Goal: Task Accomplishment & Management: Complete application form

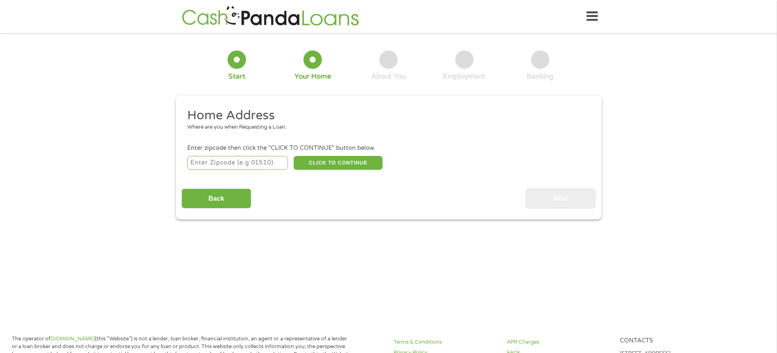
click at [232, 166] on input "number" at bounding box center [237, 163] width 101 height 14
type input "32817"
click at [330, 165] on button "CLICK TO CONTINUE" at bounding box center [338, 163] width 89 height 14
type input "32817"
type input "Orlando"
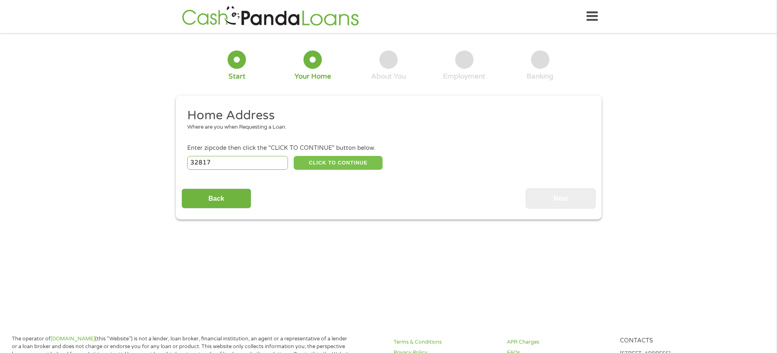
select select "[US_STATE]"
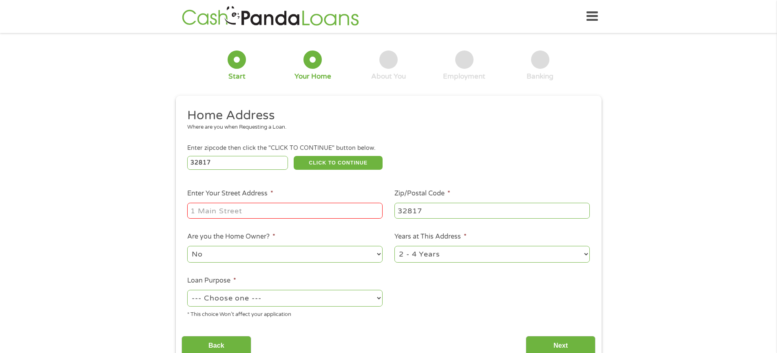
click at [298, 210] on input "Enter Your Street Address *" at bounding box center [284, 210] width 195 height 15
type input "[STREET_ADDRESS]"
click at [302, 256] on select "No Yes" at bounding box center [284, 254] width 195 height 17
click at [187, 246] on select "No Yes" at bounding box center [284, 254] width 195 height 17
click at [291, 300] on select "--- Choose one --- Pay Bills Debt Consolidation Home Improvement Major Purchase…" at bounding box center [284, 298] width 195 height 17
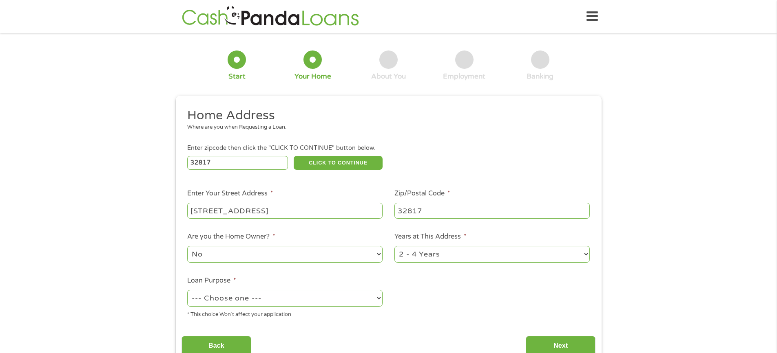
select select "shorttermcash"
click at [187, 290] on select "--- Choose one --- Pay Bills Debt Consolidation Home Improvement Major Purchase…" at bounding box center [284, 298] width 195 height 17
click at [427, 254] on select "1 Year or less 1 - 2 Years 2 - 4 Years Over 4 Years" at bounding box center [491, 254] width 195 height 17
select select "12months"
click at [394, 246] on select "1 Year or less 1 - 2 Years 2 - 4 Years Over 4 Years" at bounding box center [491, 254] width 195 height 17
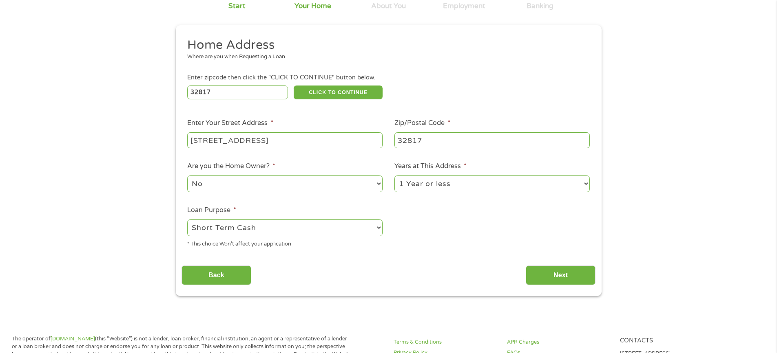
scroll to position [108, 0]
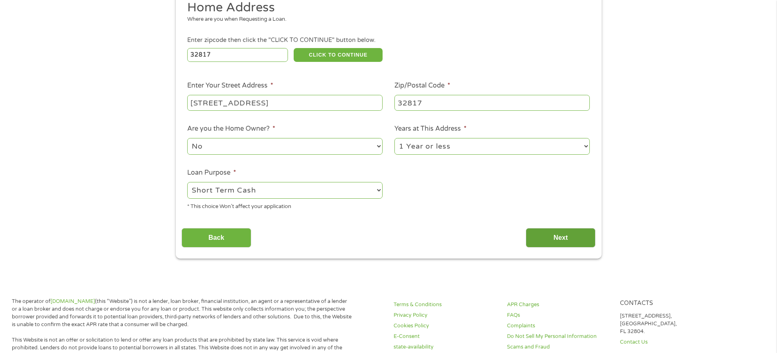
click at [541, 233] on input "Next" at bounding box center [561, 238] width 70 height 20
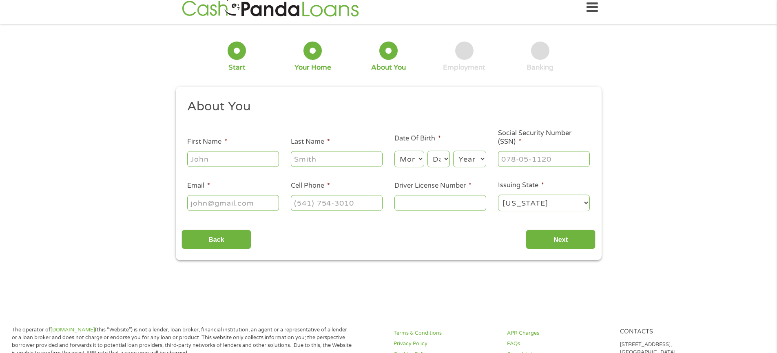
scroll to position [0, 0]
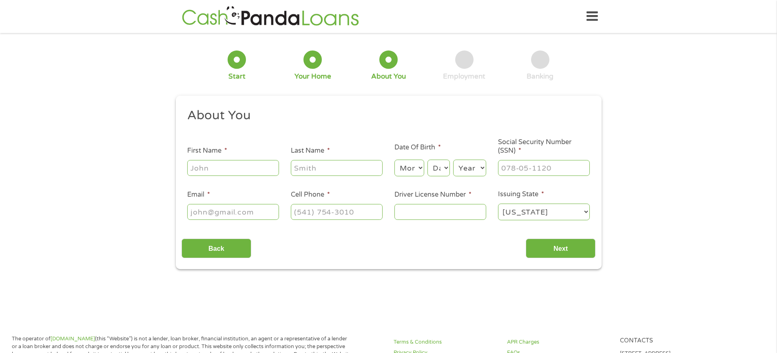
click at [263, 179] on ul "About You This field is hidden when viewing the form Title * --- Choose one ---…" at bounding box center [388, 168] width 414 height 120
click at [263, 172] on input "First Name *" at bounding box center [233, 167] width 92 height 15
type input "Morly"
click at [303, 172] on input "Last Name *" at bounding box center [337, 167] width 92 height 15
type input "[PERSON_NAME]"
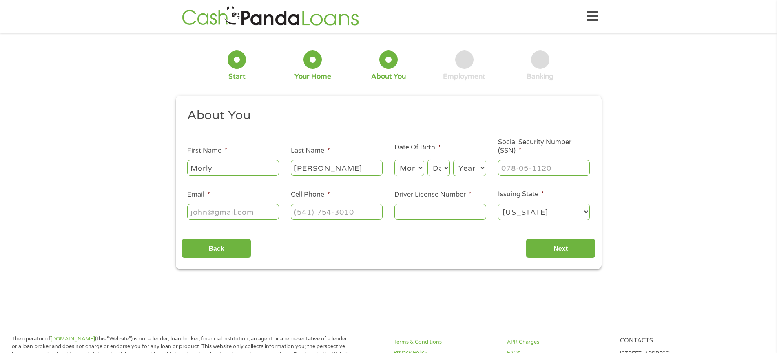
click at [408, 168] on select "Month 1 2 3 4 5 6 7 8 9 10 11 12" at bounding box center [409, 168] width 30 height 17
select select "4"
click at [394, 160] on select "Month 1 2 3 4 5 6 7 8 9 10 11 12" at bounding box center [409, 168] width 30 height 17
click at [434, 165] on select "Day 1 2 3 4 5 6 7 8 9 10 11 12 13 14 15 16 17 18 19 20 21 22 23 24 25 26 27 28 …" at bounding box center [438, 168] width 22 height 17
select select "2"
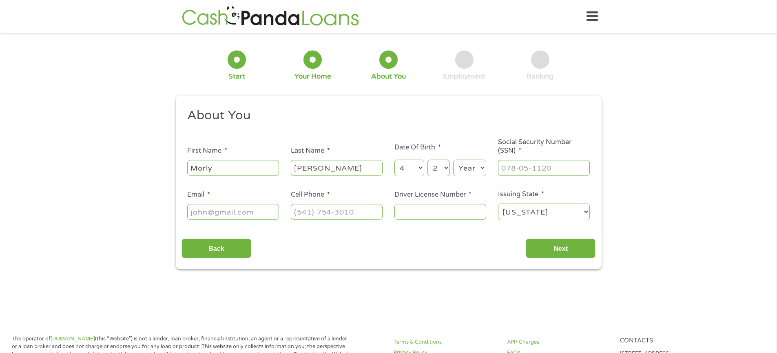
click at [427, 160] on select "Day 1 2 3 4 5 6 7 8 9 10 11 12 13 14 15 16 17 18 19 20 21 22 23 24 25 26 27 28 …" at bounding box center [438, 168] width 22 height 17
click at [474, 165] on select "Year [DATE] 2006 2005 2004 2003 2002 2001 2000 1999 1998 1997 1996 1995 1994 19…" at bounding box center [469, 168] width 33 height 17
select select "1998"
click at [453, 160] on select "Year [DATE] 2006 2005 2004 2003 2002 2001 2000 1999 1998 1997 1996 1995 1994 19…" at bounding box center [469, 168] width 33 height 17
click at [514, 170] on input "___-__-____" at bounding box center [544, 167] width 92 height 15
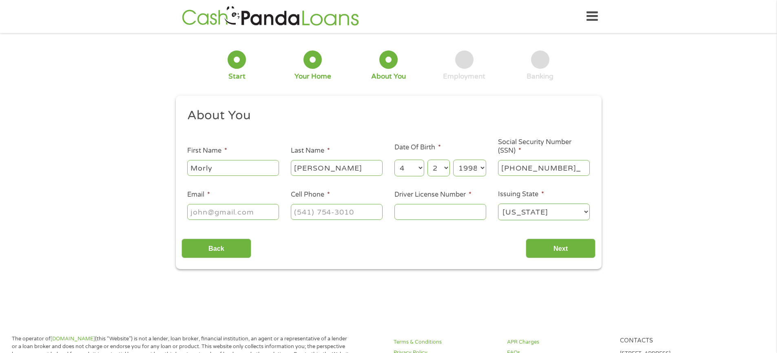
type input "100-19-1019"
click at [270, 219] on input "Email *" at bounding box center [233, 211] width 92 height 15
type input "[EMAIL_ADDRESS][DOMAIN_NAME]"
click at [314, 217] on input "(___) ___-____" at bounding box center [337, 211] width 92 height 15
type input "[PHONE_NUMBER]"
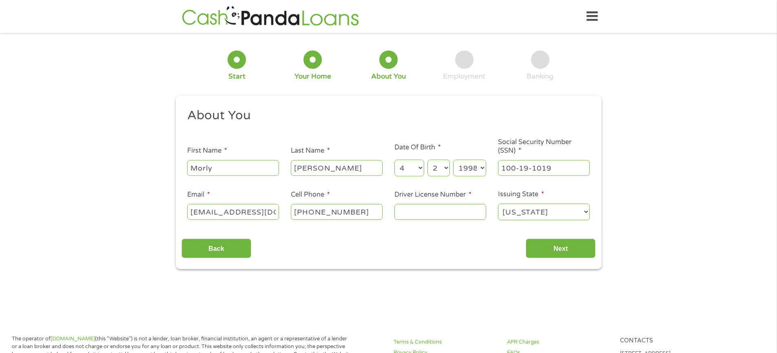
click at [460, 218] on input "Driver License Number *" at bounding box center [440, 211] width 92 height 15
type input "P240688536000"
click at [570, 254] on input "Next" at bounding box center [561, 249] width 70 height 20
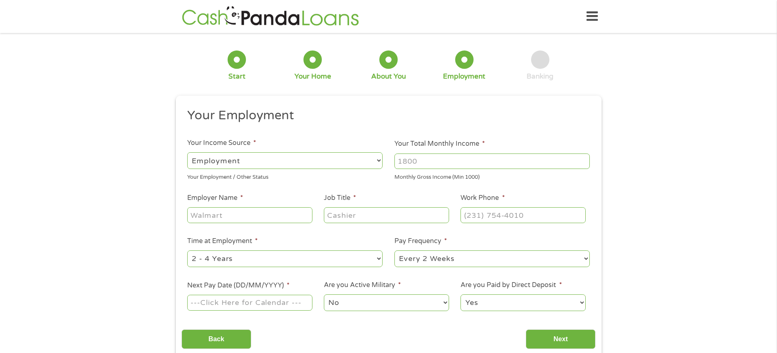
scroll to position [3, 3]
click at [424, 165] on input "Your Total Monthly Income *" at bounding box center [491, 161] width 195 height 15
type input "2100"
click at [259, 222] on input "Employer Name *" at bounding box center [249, 215] width 125 height 15
type input "[PERSON_NAME] Home Center LLC"
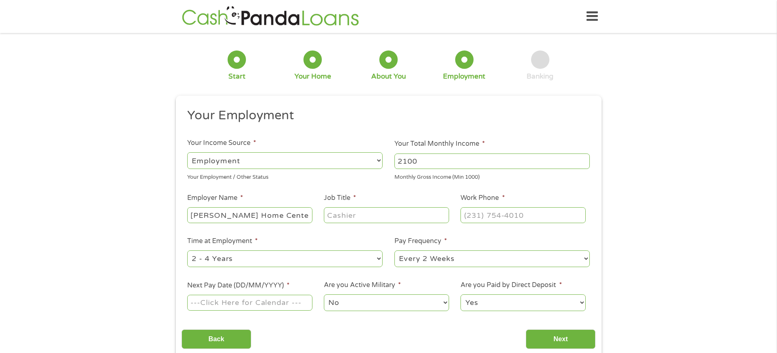
click at [349, 219] on input "Job Title *" at bounding box center [386, 215] width 125 height 15
type input "Customer Service Associate"
click at [486, 216] on input "(___) ___-____" at bounding box center [522, 215] width 125 height 15
type input "[PHONE_NUMBER]"
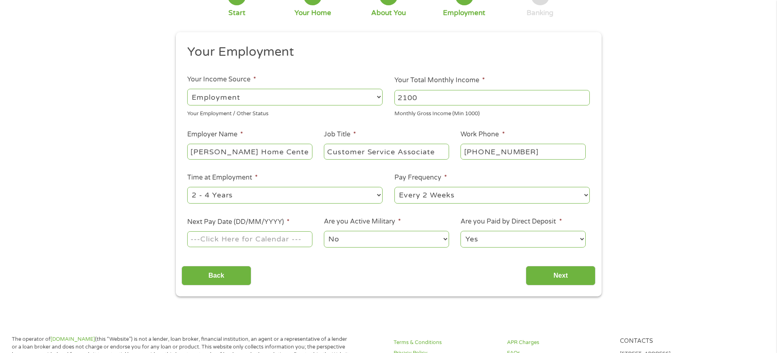
scroll to position [84, 0]
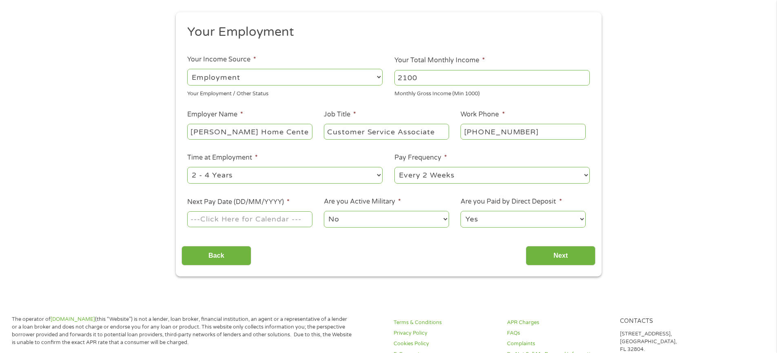
click at [367, 179] on select "--- Choose one --- 1 Year or less 1 - 2 Years 2 - 4 Years Over 4 Years" at bounding box center [284, 175] width 195 height 17
click at [187, 167] on select "--- Choose one --- 1 Year or less 1 - 2 Years 2 - 4 Years Over 4 Years" at bounding box center [284, 175] width 195 height 17
click at [274, 226] on input "Next Pay Date (DD/MM/YYYY) *" at bounding box center [249, 219] width 125 height 15
click at [205, 217] on input "Next Pay Date (DD/MM/YYYY) *" at bounding box center [249, 219] width 125 height 15
type input "0"
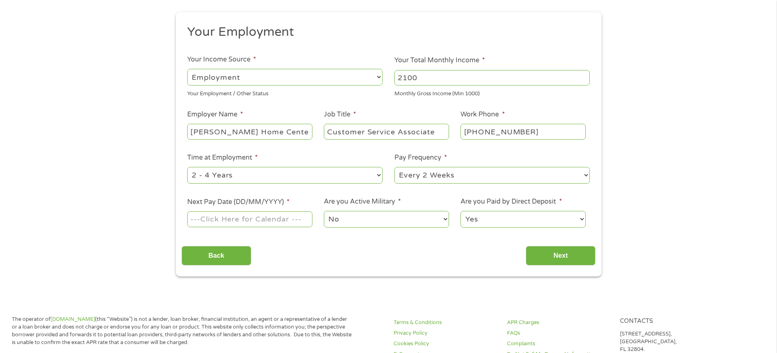
click at [224, 218] on input "Next Pay Date (DD/MM/YYYY) *" at bounding box center [249, 219] width 125 height 15
type input "[DATE]"
click at [544, 256] on input "Next" at bounding box center [561, 256] width 70 height 20
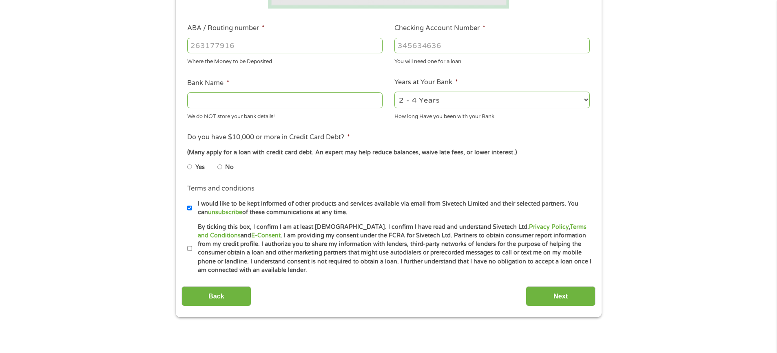
scroll to position [210, 0]
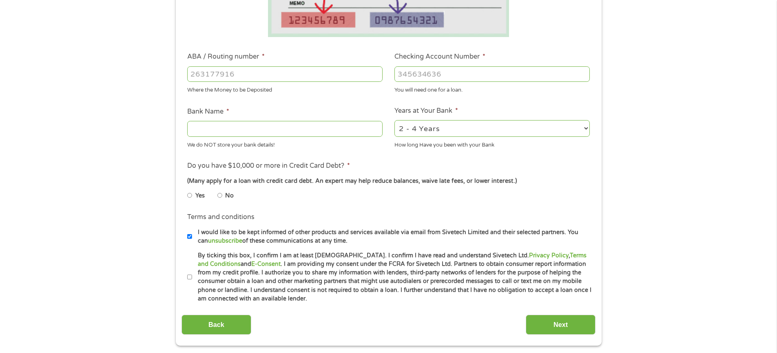
click at [192, 276] on label "By ticking this box, I confirm I am at least [DEMOGRAPHIC_DATA]. I confirm I ha…" at bounding box center [392, 278] width 400 height 52
click at [192, 276] on input "By ticking this box, I confirm I am at least [DEMOGRAPHIC_DATA]. I confirm I ha…" at bounding box center [189, 277] width 5 height 13
checkbox input "true"
click at [222, 197] on input "No" at bounding box center [219, 195] width 5 height 13
radio input "true"
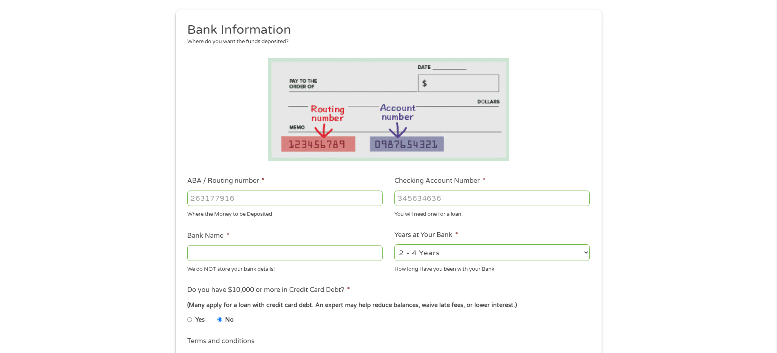
scroll to position [76, 0]
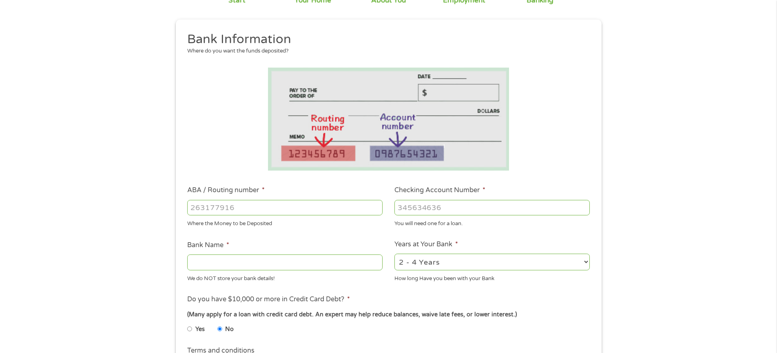
click at [263, 207] on input "ABA / Routing number *" at bounding box center [284, 207] width 195 height 15
click at [273, 208] on input "ABA / Routing number *" at bounding box center [284, 207] width 195 height 15
click at [275, 209] on input "ABA / Routing number *" at bounding box center [284, 207] width 195 height 15
paste input "0"
type input "063100277"
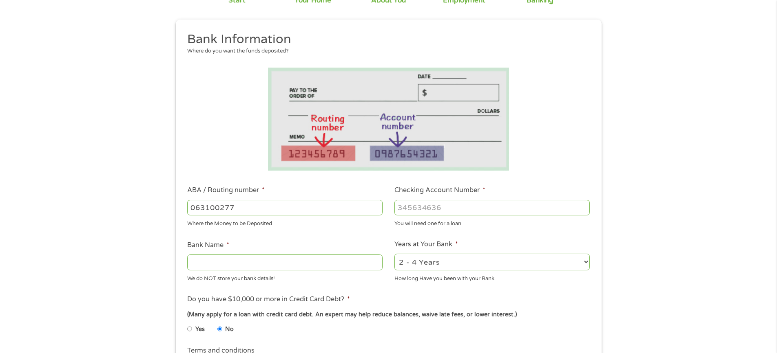
type input "BANK OF AMERICA NA"
type input "063100277"
click at [423, 210] on input "Checking Account Number *" at bounding box center [491, 207] width 195 height 15
click at [420, 205] on input "Checking Account Number *" at bounding box center [491, 207] width 195 height 15
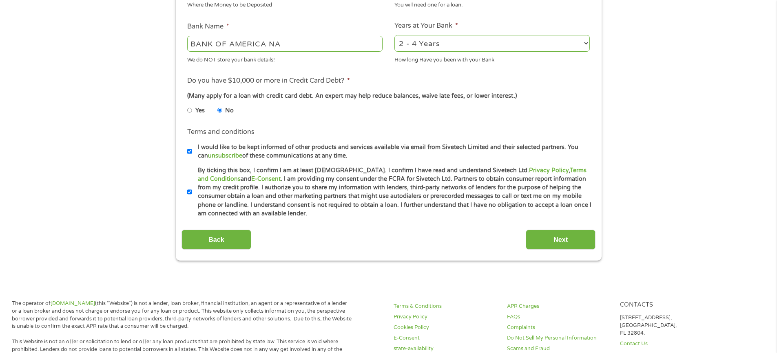
scroll to position [250, 0]
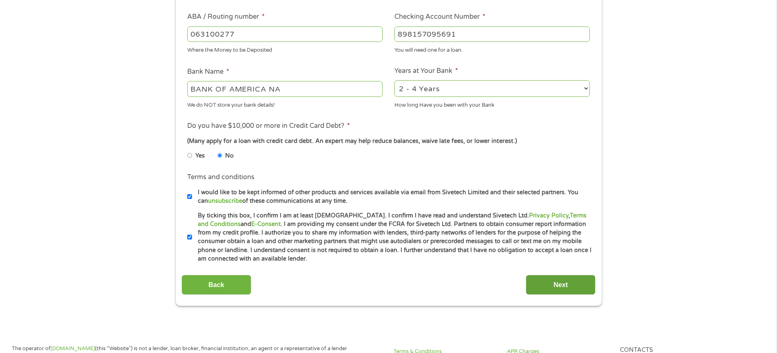
type input "898157095691"
click at [555, 284] on input "Next" at bounding box center [561, 285] width 70 height 20
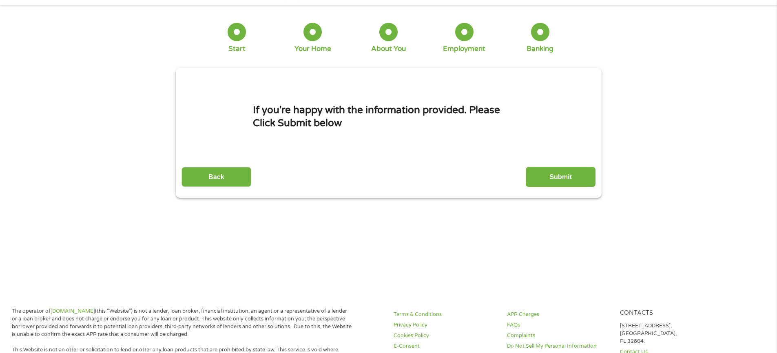
scroll to position [0, 0]
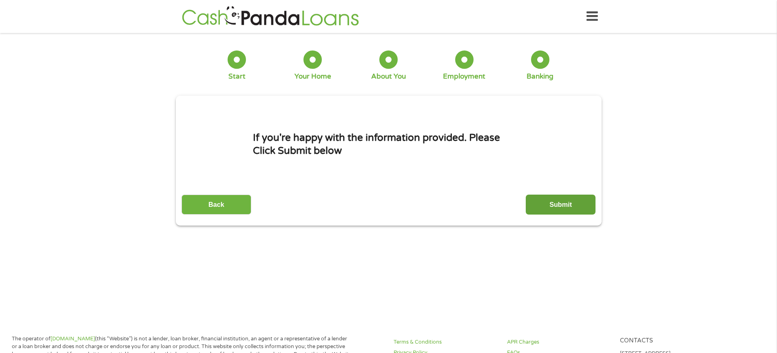
click at [550, 210] on input "Submit" at bounding box center [561, 205] width 70 height 20
